Goal: Information Seeking & Learning: Understand process/instructions

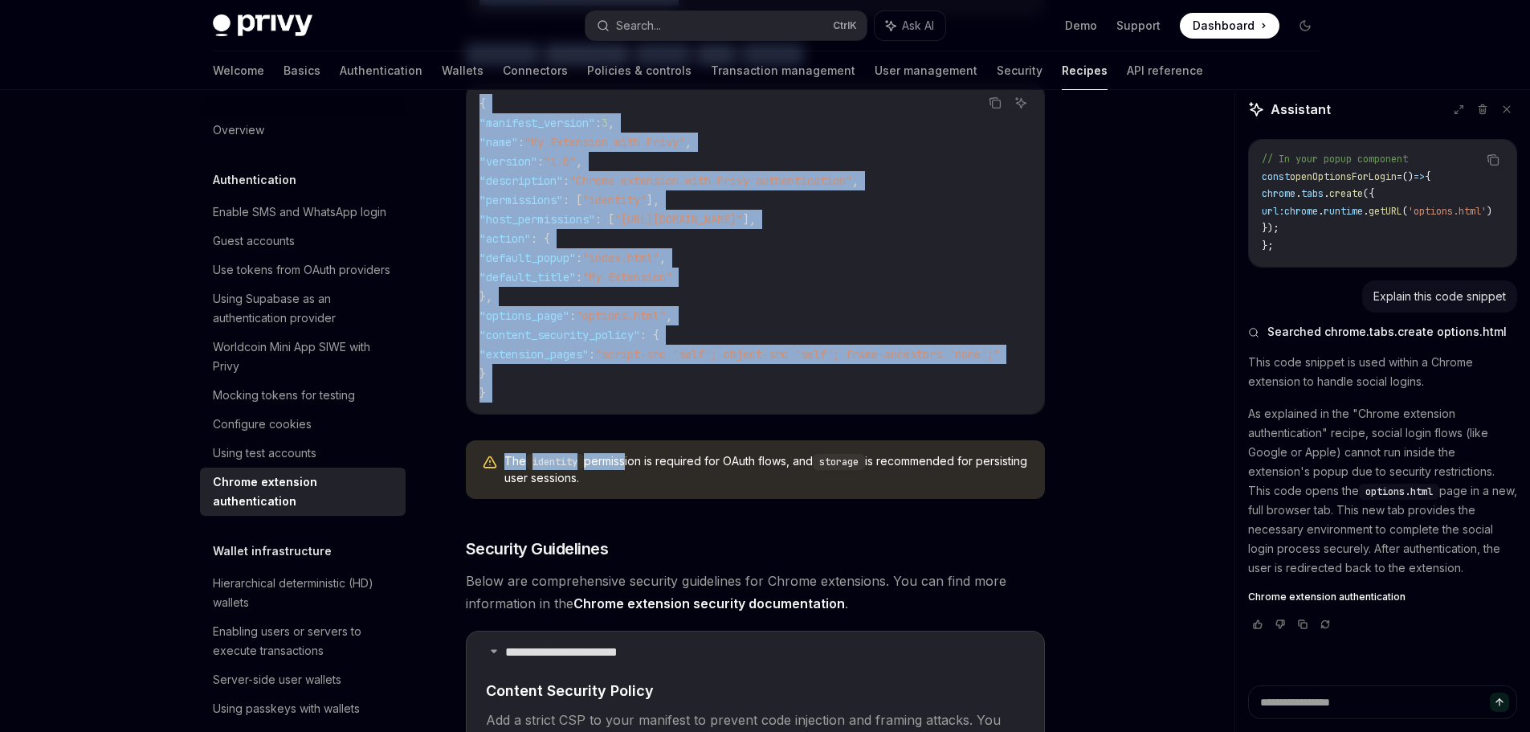
scroll to position [883, 0]
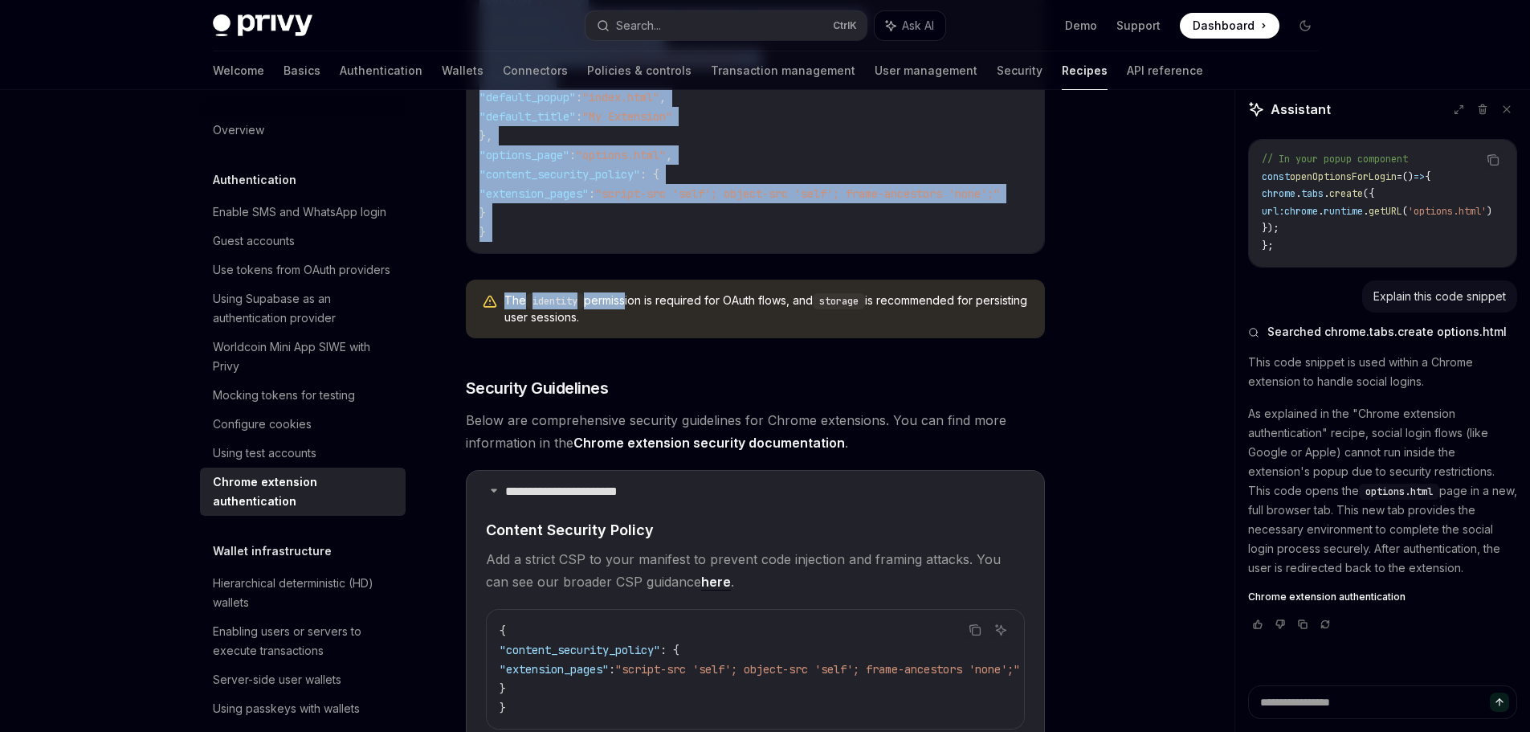
drag, startPoint x: 471, startPoint y: 190, endPoint x: 648, endPoint y: 327, distance: 223.7
copy div "Set up your Chrome extension project First, create a React app and install Priv…"
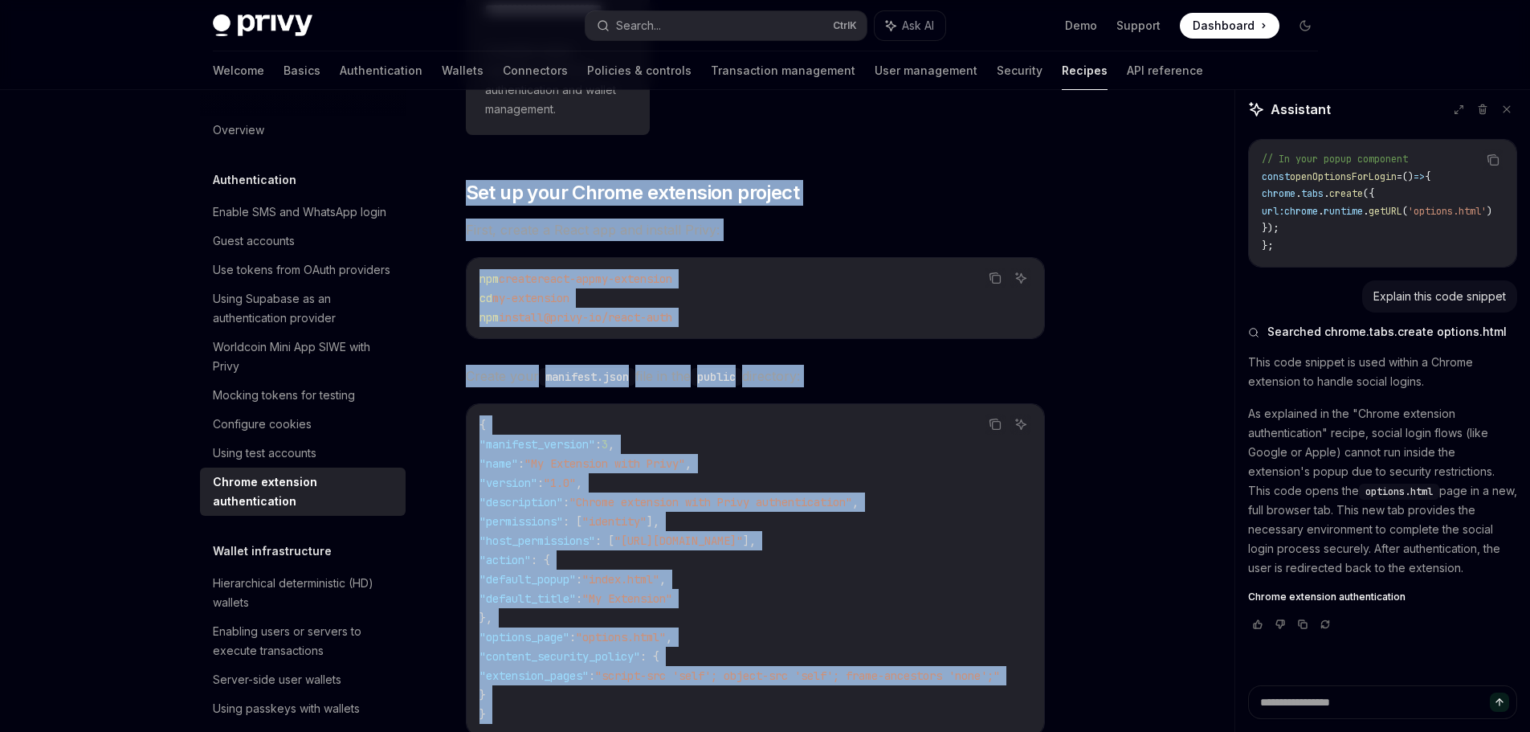
copy div "Set up your Chrome extension project First, create a React app and install Priv…"
click at [984, 511] on code "{ "manifest_version" : 3 , "name" : "My Extension with Privy" , "version" : "1.…" at bounding box center [758, 569] width 559 height 308
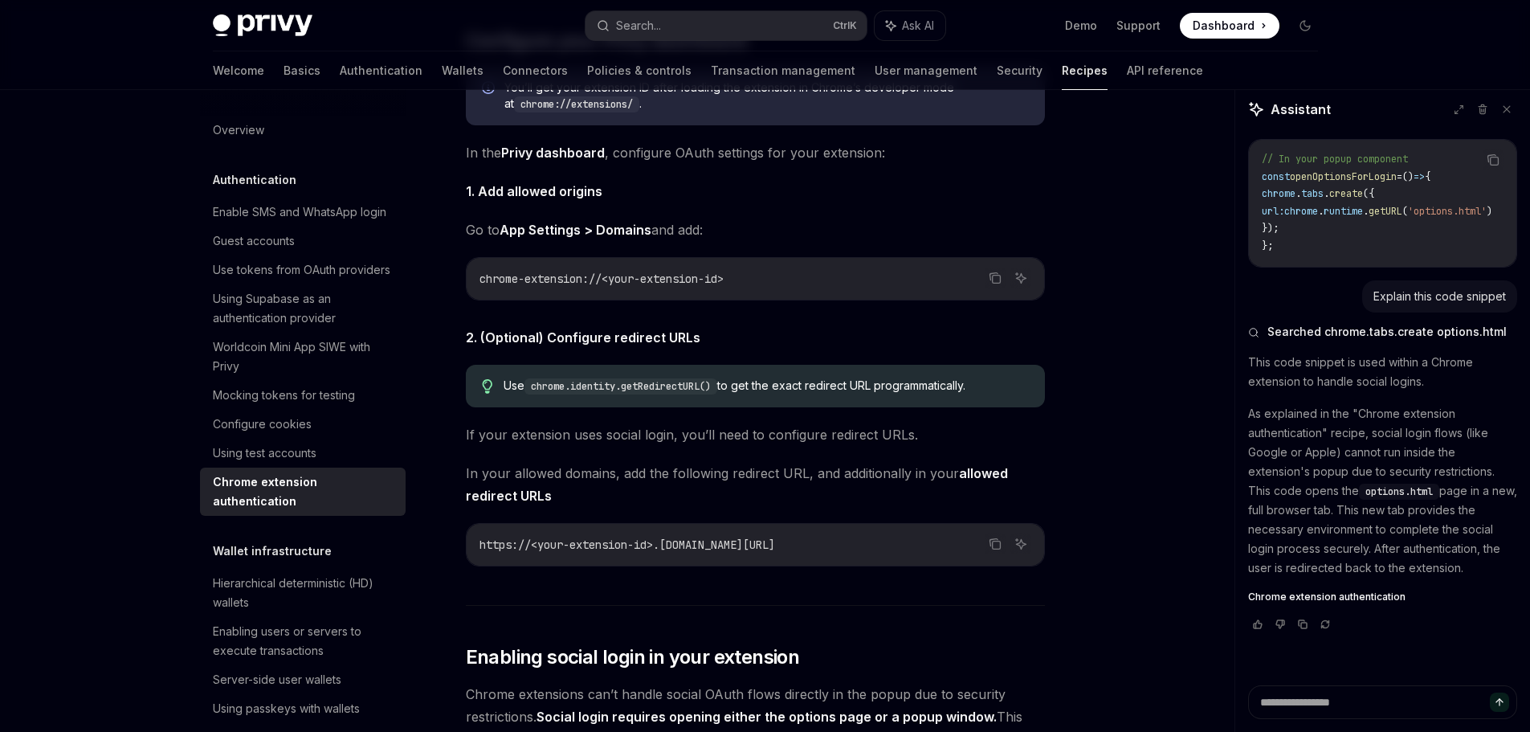
scroll to position [3613, 0]
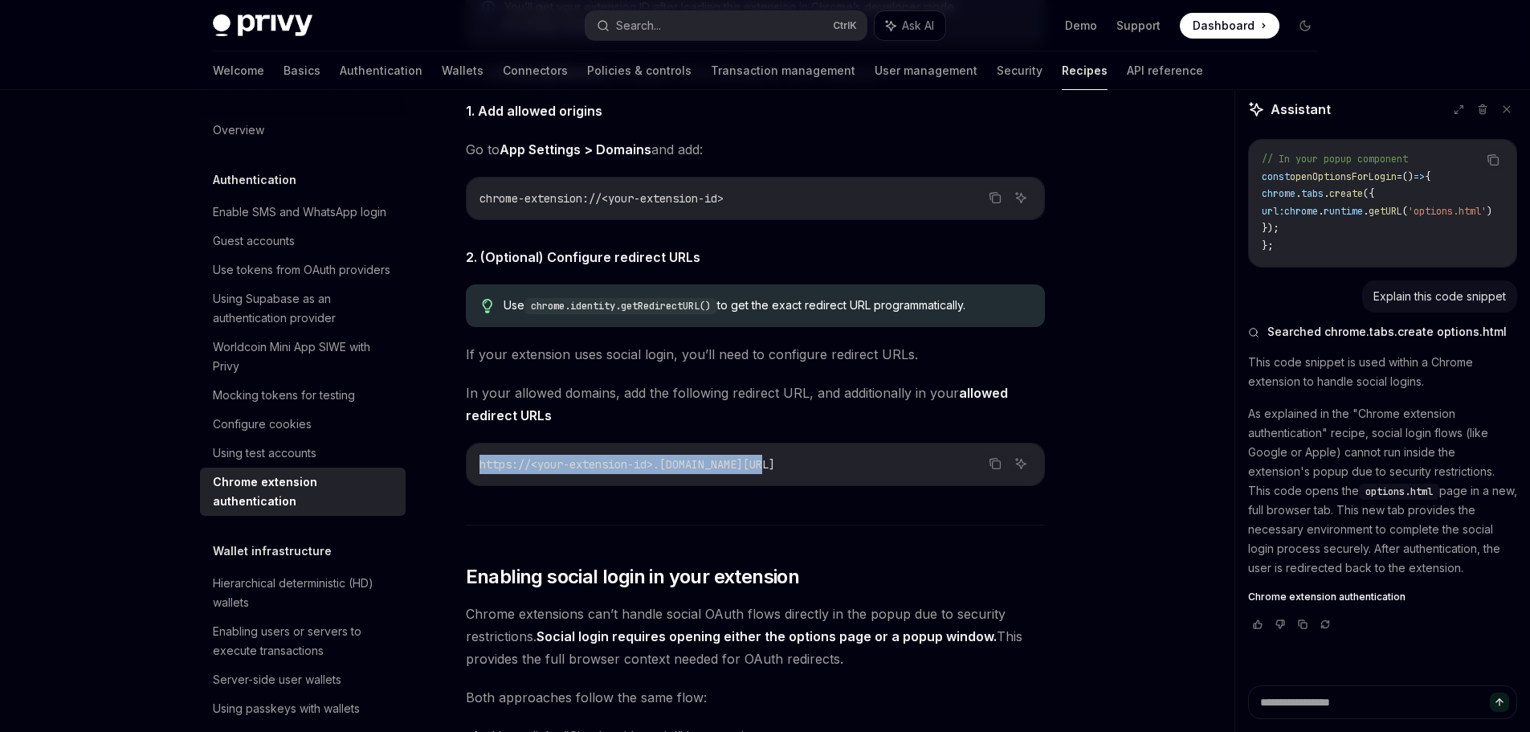
drag, startPoint x: 789, startPoint y: 493, endPoint x: 481, endPoint y: 490, distance: 308.4
click at [481, 474] on code "https://<your-extension-id>.[DOMAIN_NAME][URL]" at bounding box center [755, 463] width 552 height 19
copy span "https://<your-extension-id>.[DOMAIN_NAME][URL]"
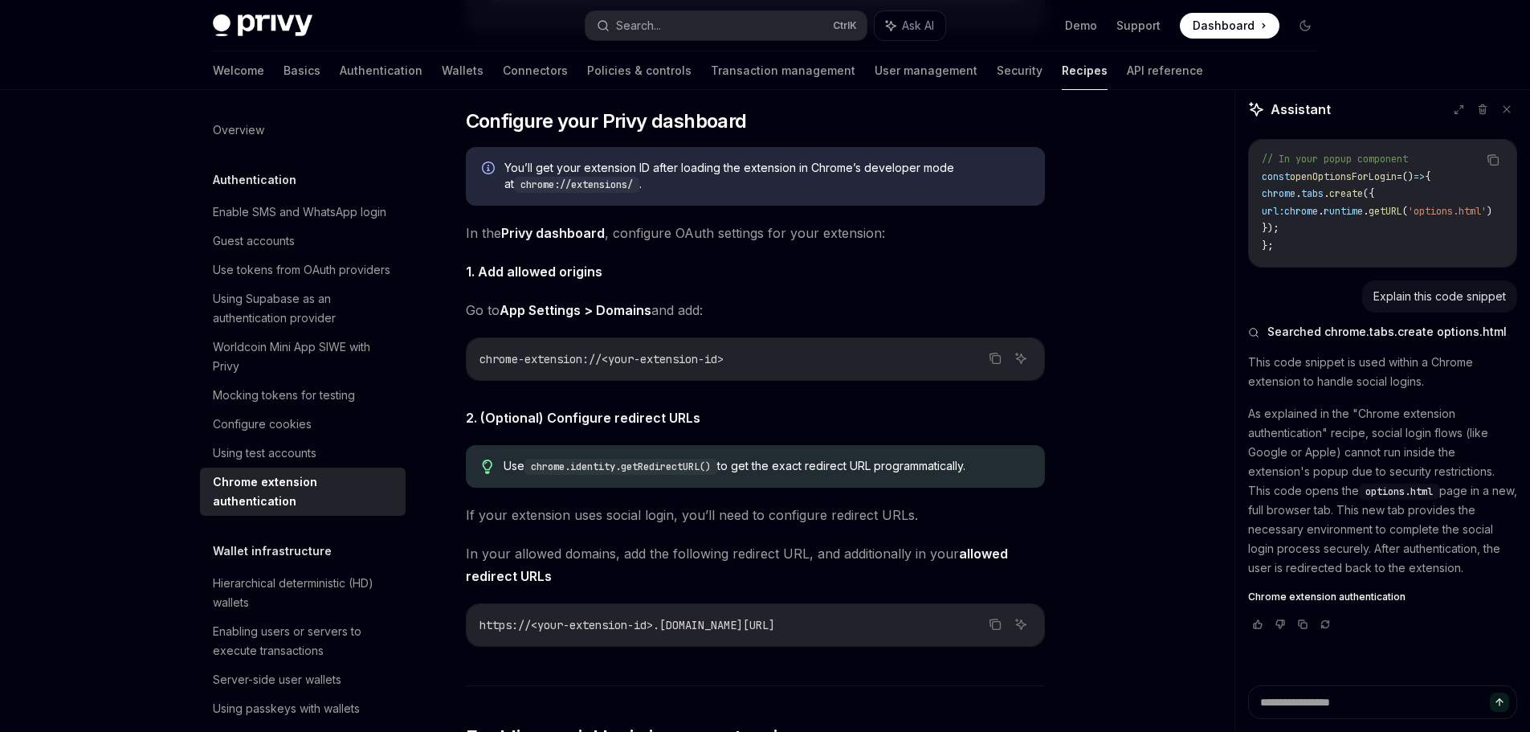
scroll to position [3613, 0]
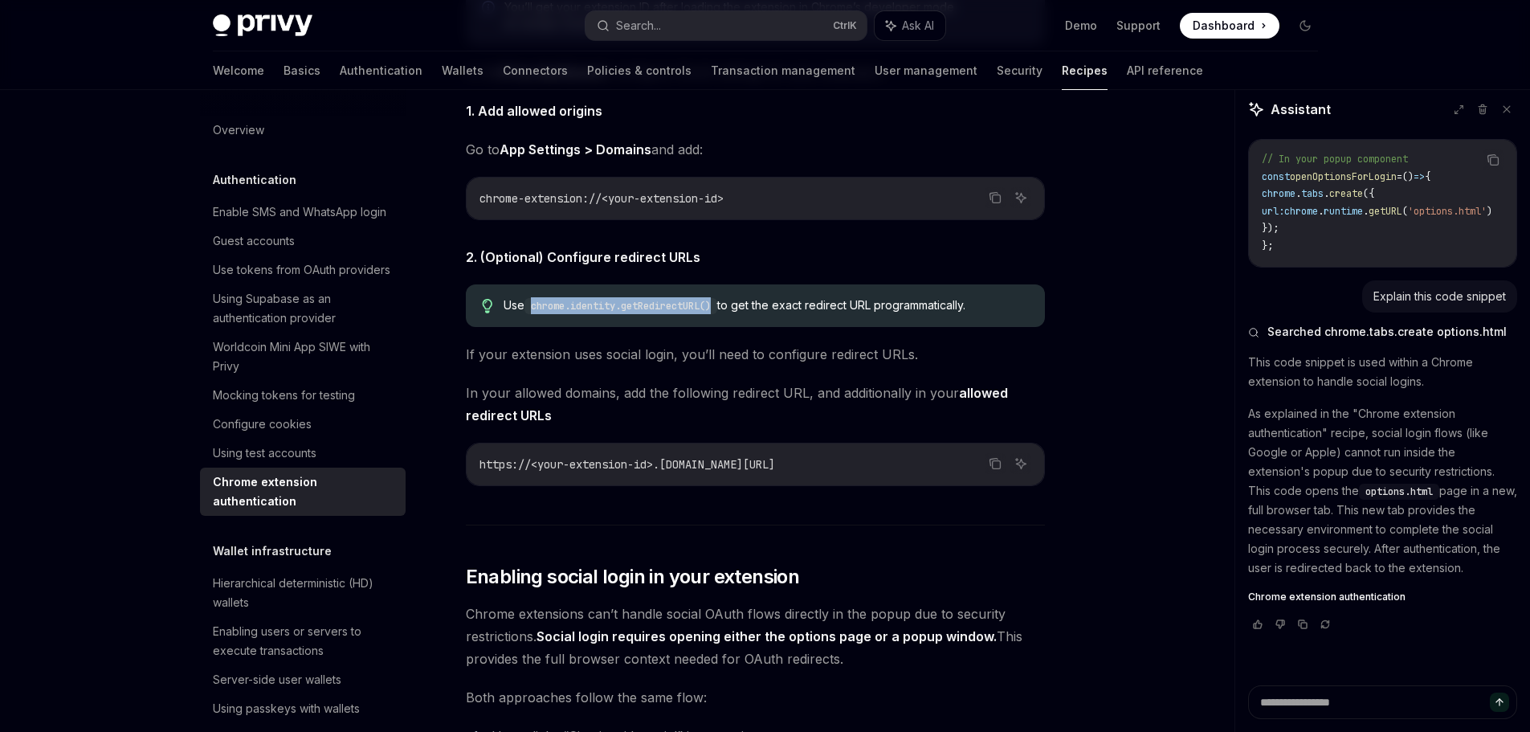
drag, startPoint x: 535, startPoint y: 332, endPoint x: 726, endPoint y: 336, distance: 191.1
click at [717, 314] on code "chrome.identity.getRedirectURL()" at bounding box center [620, 306] width 193 height 16
copy code "chrome.identity.getRedirectURL()"
click at [772, 314] on div "Use chrome.identity.getRedirectURL() to get the exact redirect URL programmatic…" at bounding box center [765, 305] width 524 height 17
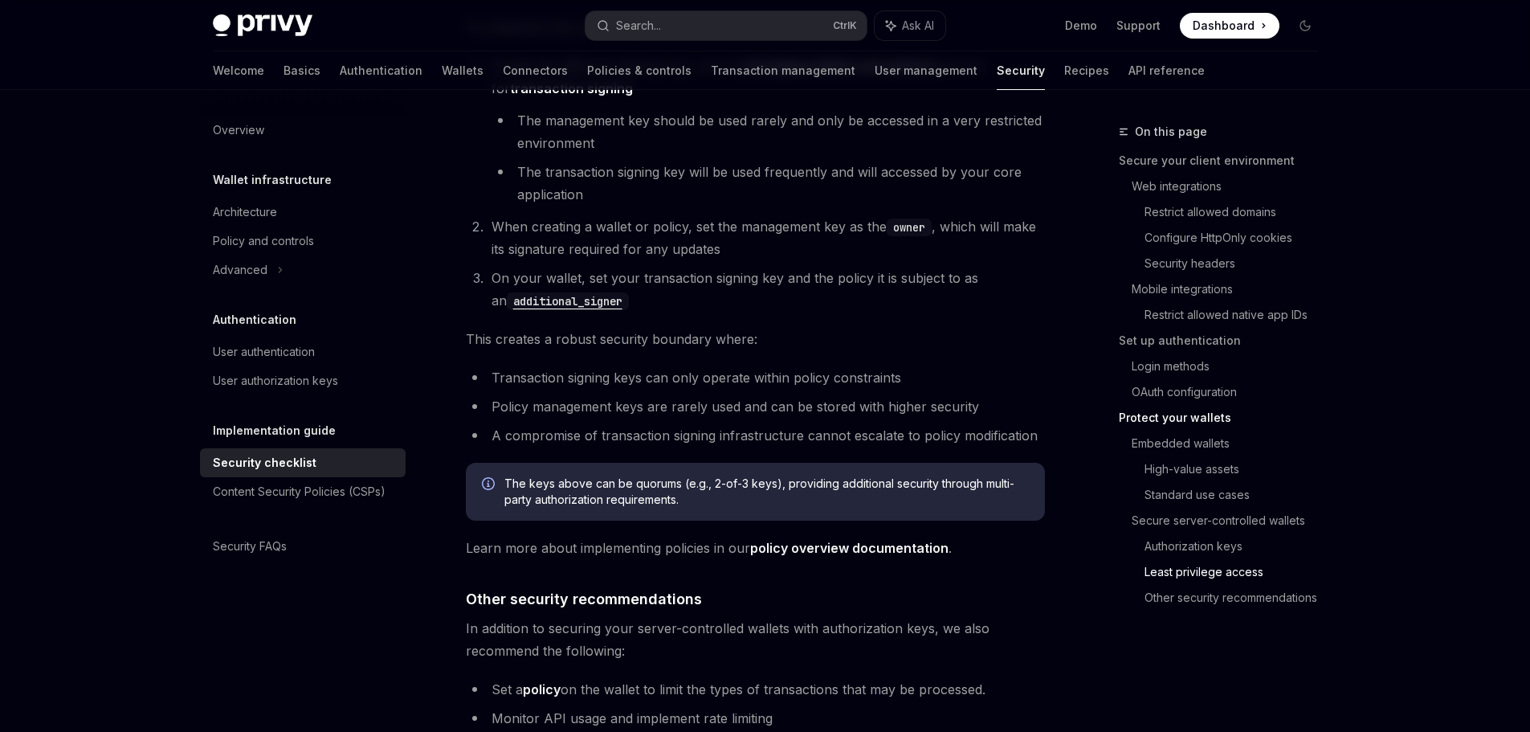
scroll to position [3628, 0]
